Goal: Task Accomplishment & Management: Use online tool/utility

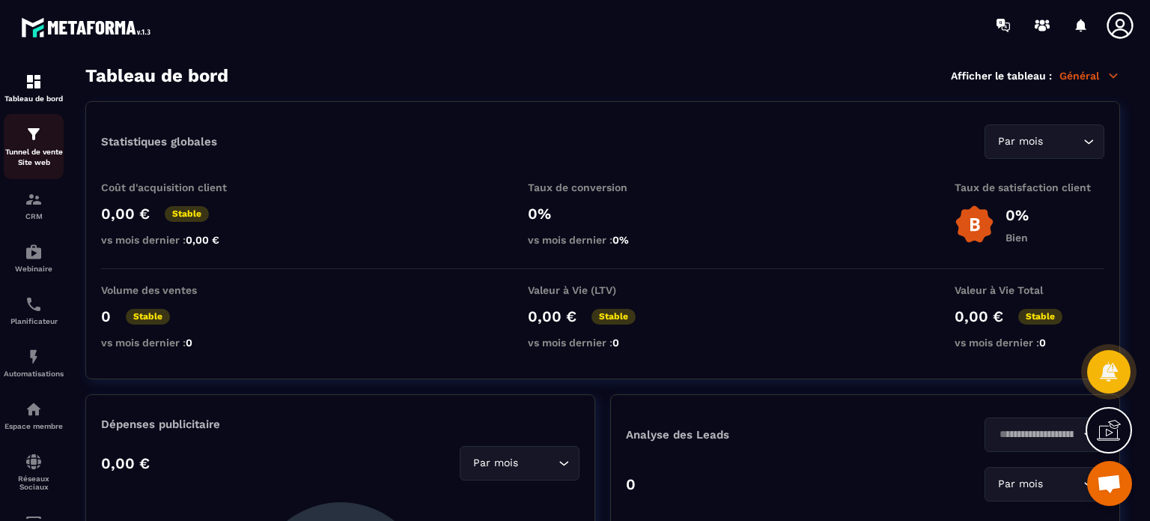
click at [24, 152] on p "Tunnel de vente Site web" at bounding box center [34, 157] width 60 height 21
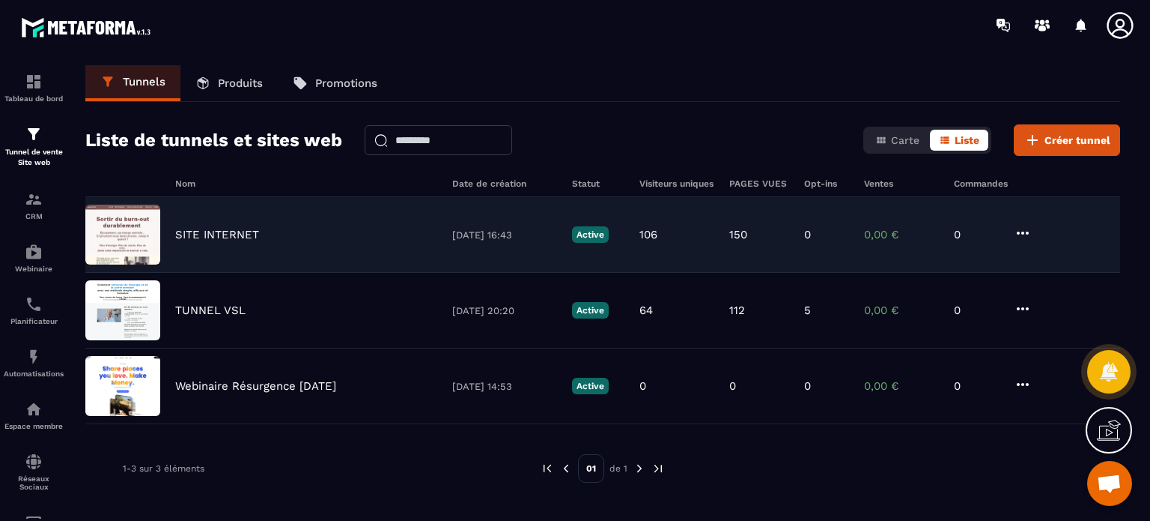
click at [232, 232] on p "SITE INTERNET" at bounding box center [217, 234] width 84 height 13
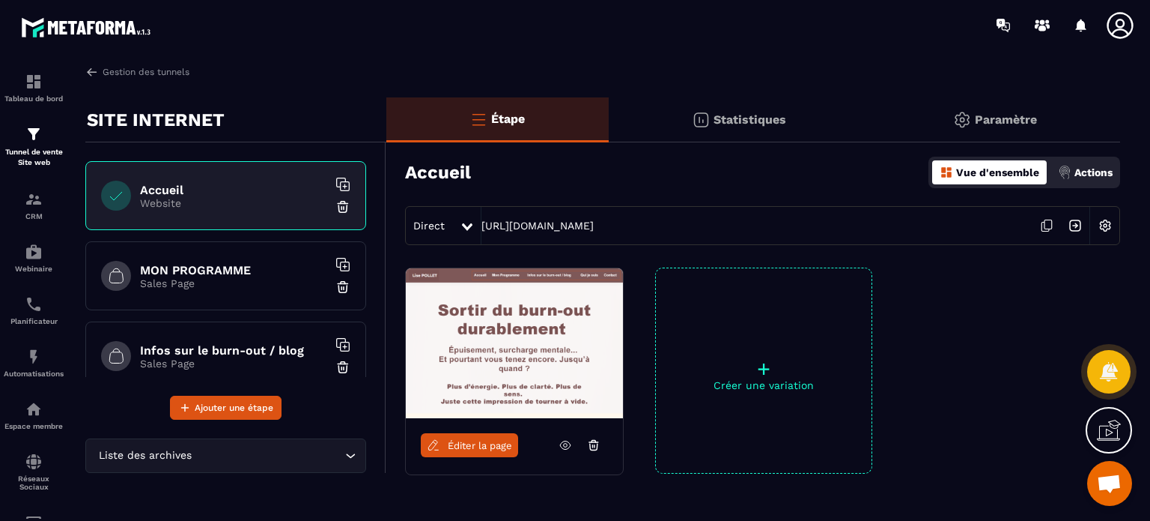
click at [1118, 29] on icon at bounding box center [1120, 25] width 26 height 26
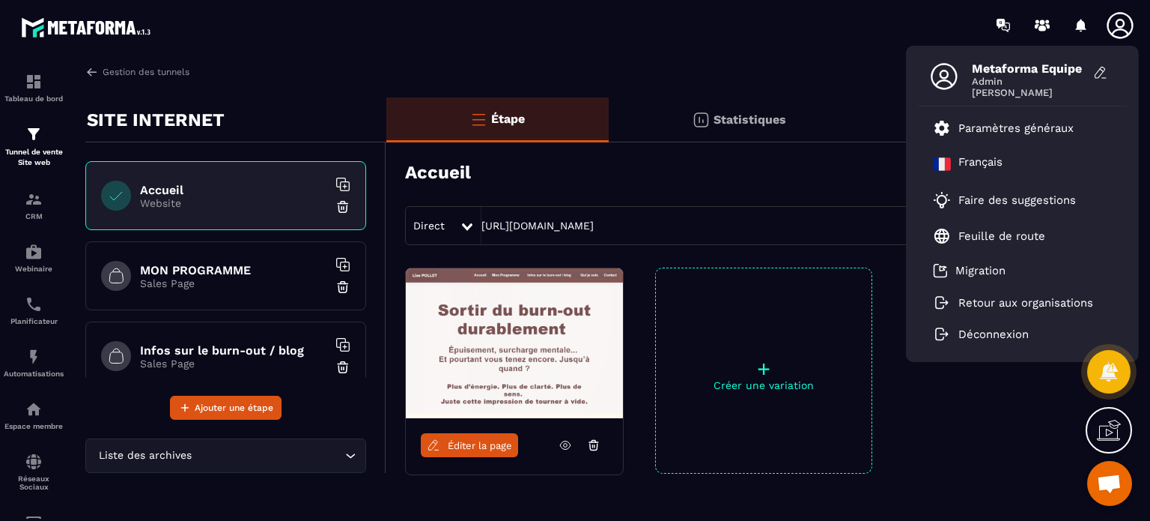
click at [880, 75] on div "Gestion des tunnels" at bounding box center [602, 71] width 1035 height 13
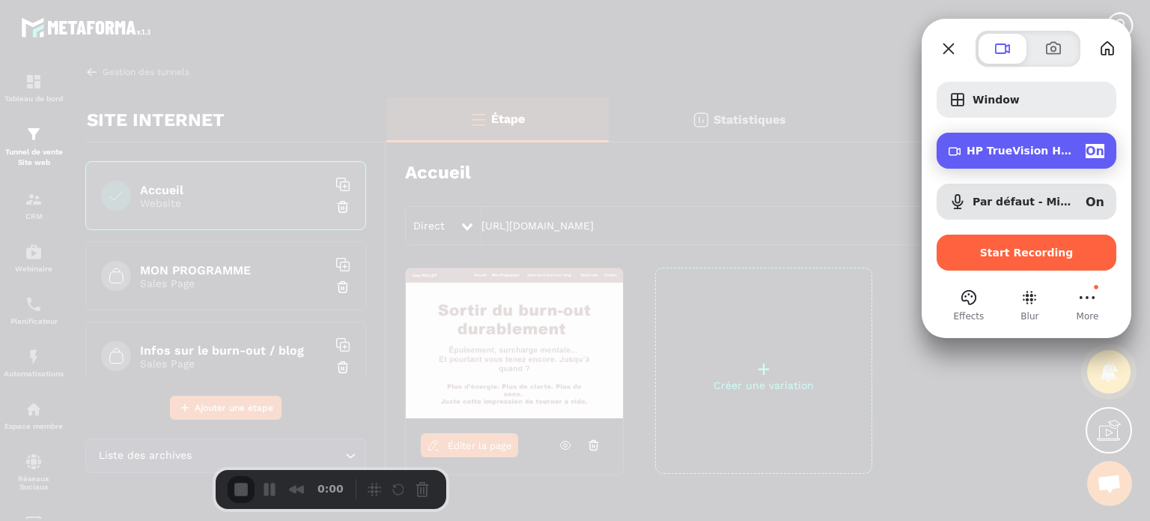
click at [974, 146] on span "HP TrueVision HD Camera (30c9:0064)" at bounding box center [1020, 151] width 107 height 12
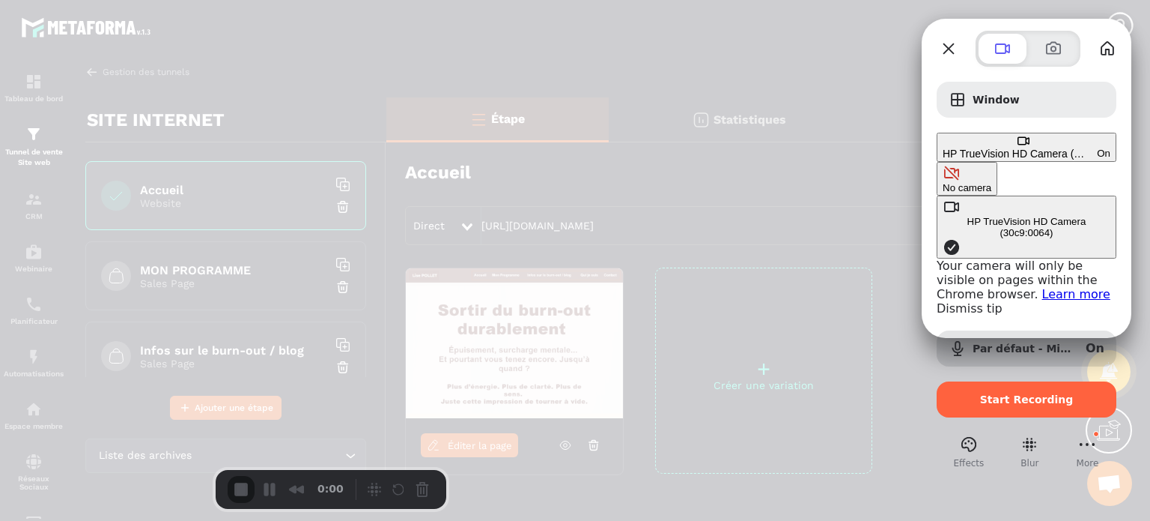
click at [937, 162] on button "No camera" at bounding box center [967, 179] width 61 height 34
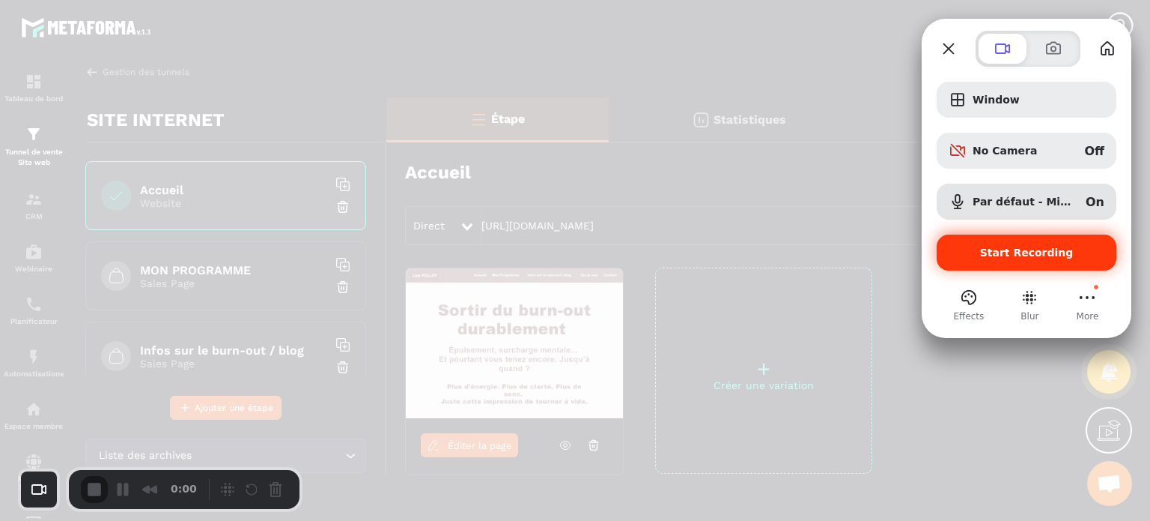
click at [1012, 258] on span "Start Recording" at bounding box center [1027, 252] width 94 height 12
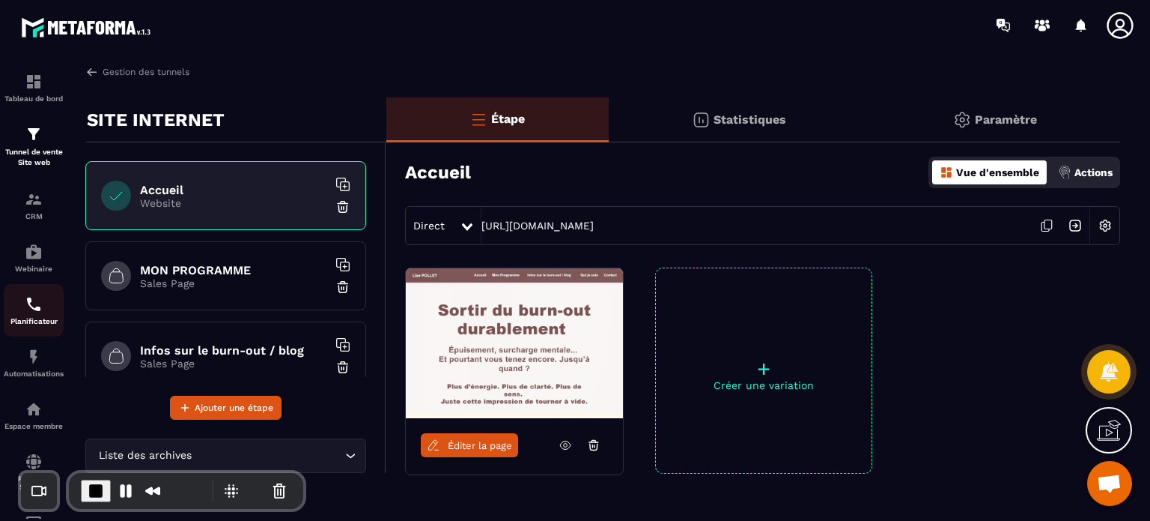
click at [40, 325] on p "Planificateur" at bounding box center [34, 321] width 60 height 8
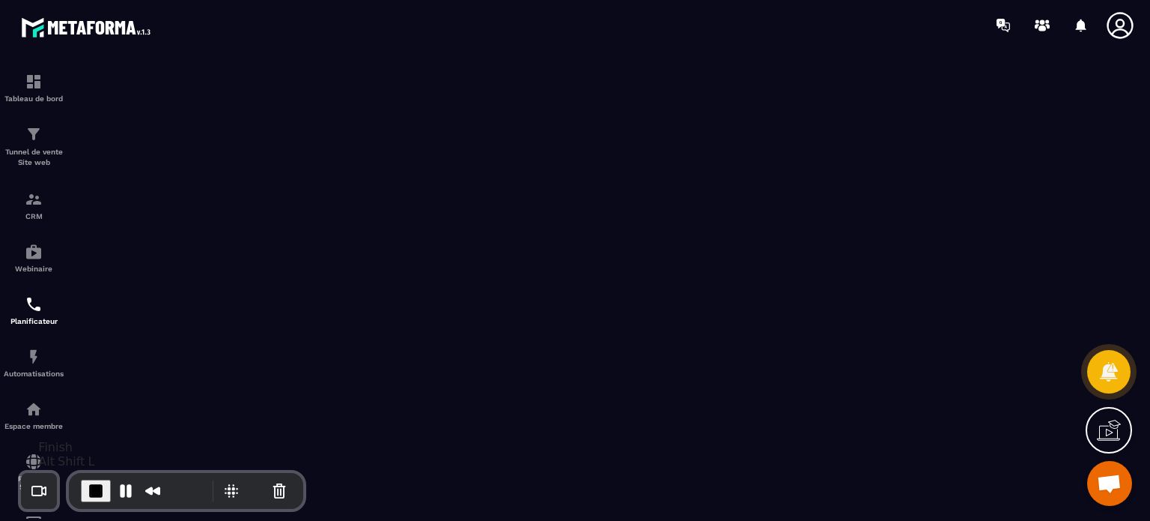
click at [93, 492] on span "End Recording" at bounding box center [96, 491] width 18 height 18
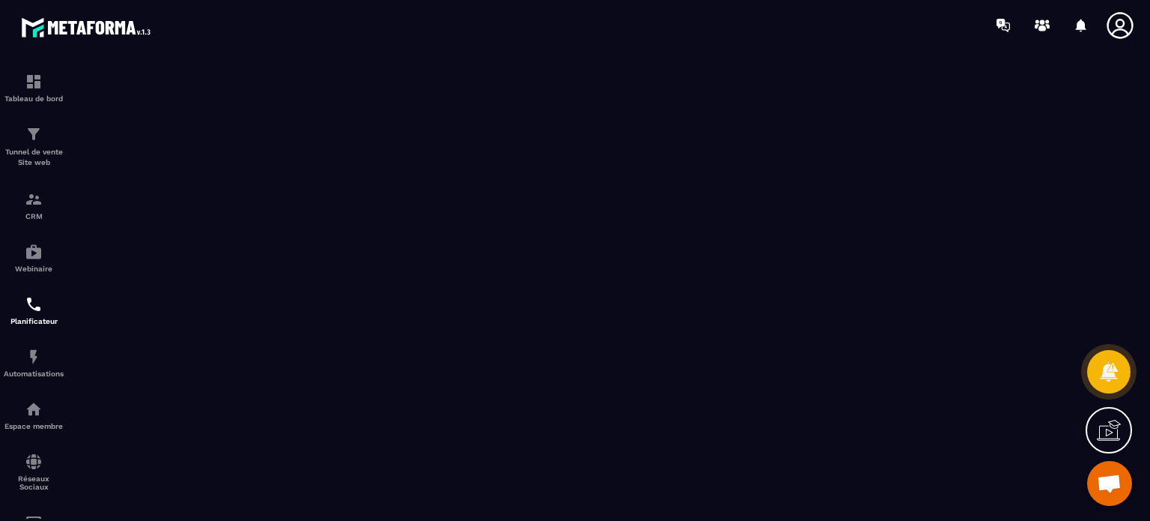
click at [1122, 23] on icon at bounding box center [1121, 25] width 30 height 30
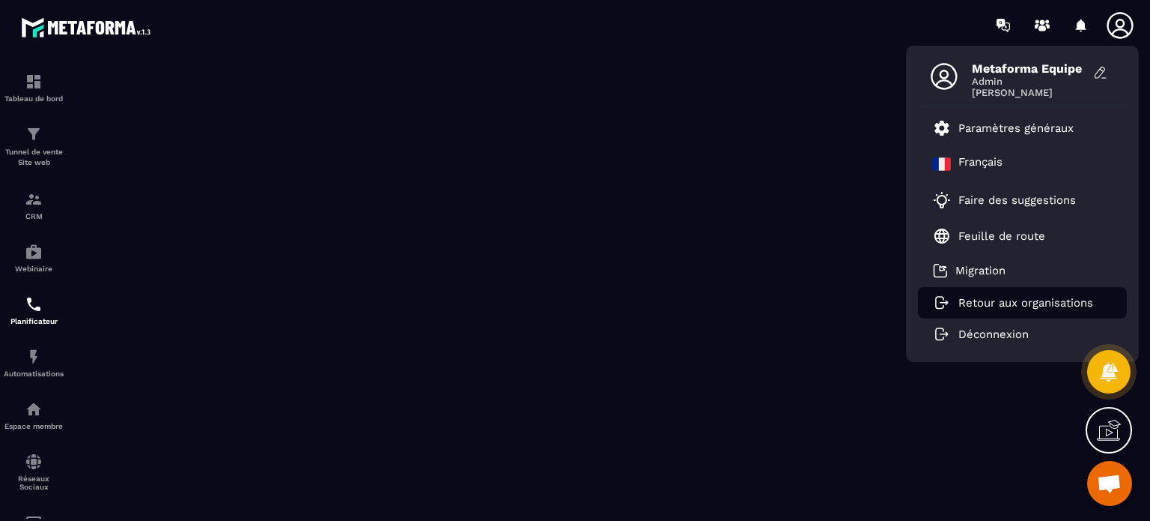
click at [1023, 313] on li "Retour aux organisations" at bounding box center [1022, 302] width 209 height 31
click at [1011, 303] on p "Retour aux organisations" at bounding box center [1026, 302] width 135 height 13
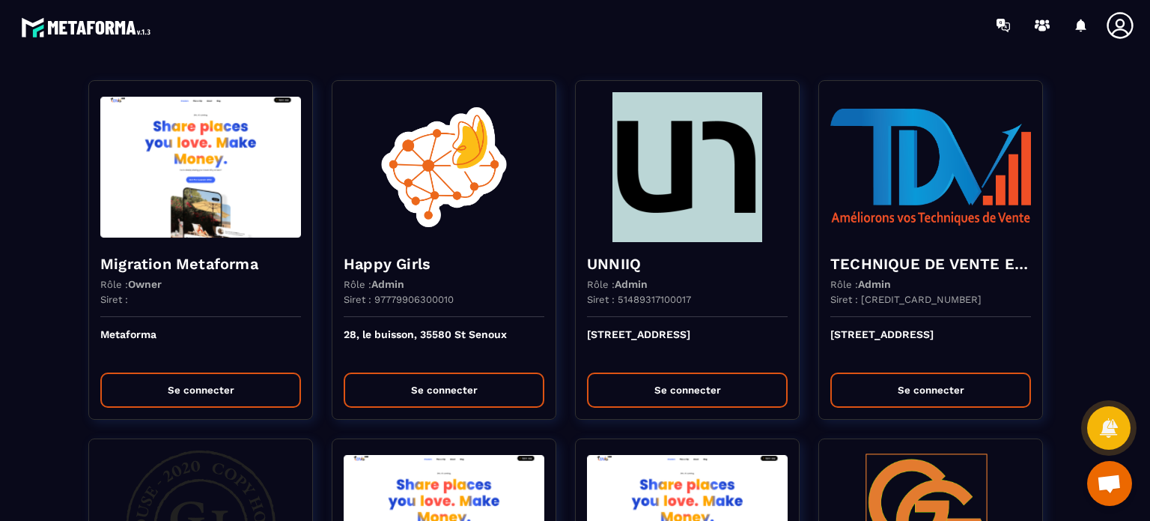
scroll to position [2106, 0]
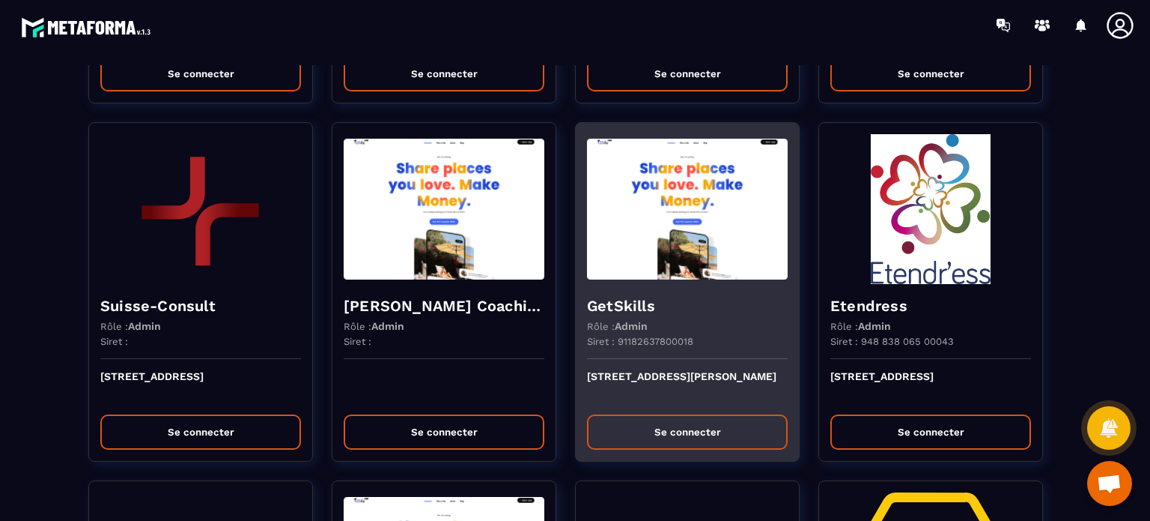
click at [703, 359] on div "[STREET_ADDRESS][PERSON_NAME] Se connecter" at bounding box center [687, 410] width 223 height 102
